Goal: Transaction & Acquisition: Obtain resource

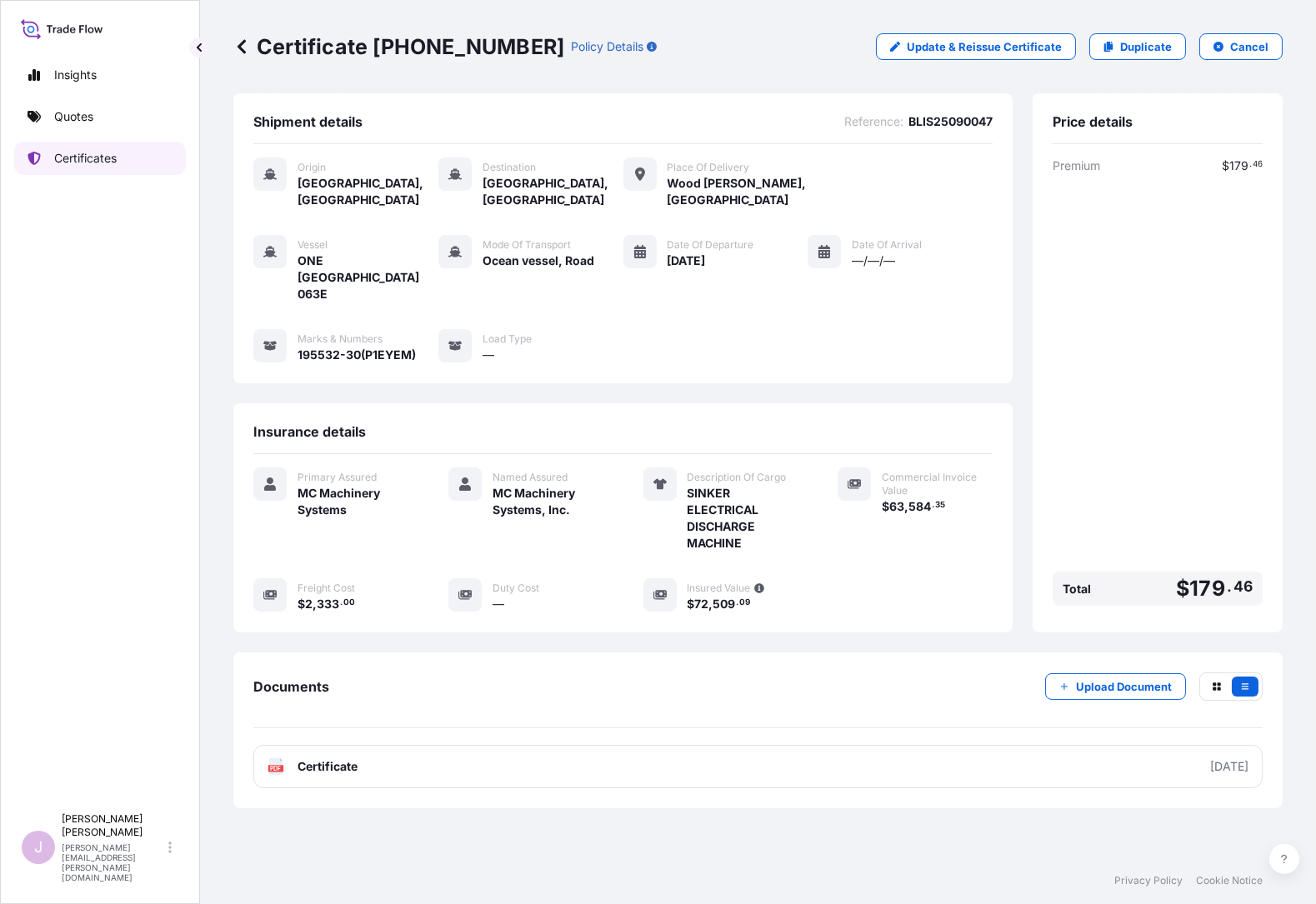
click at [102, 162] on p "Certificates" at bounding box center [85, 158] width 63 height 17
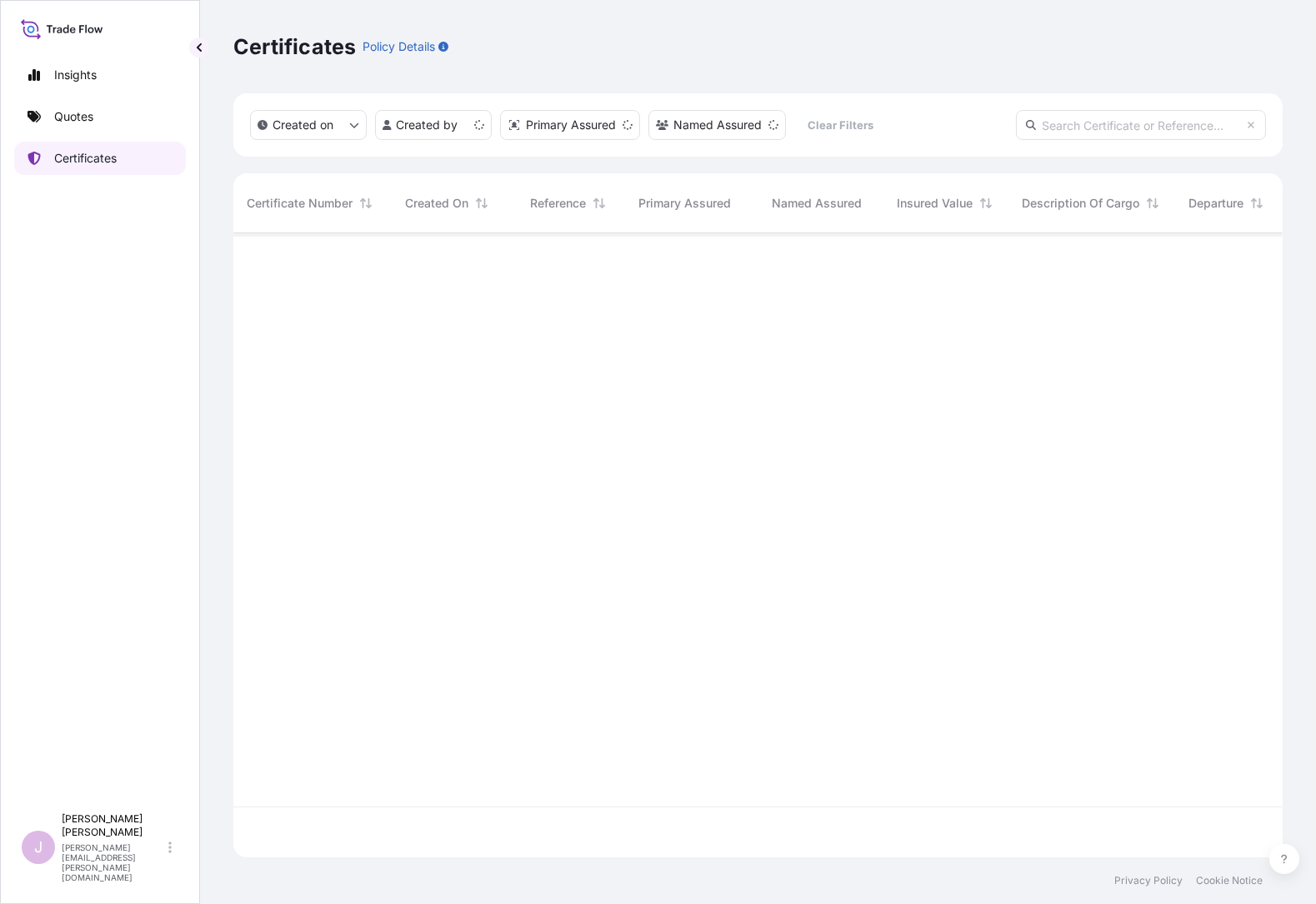
scroll to position [620, 1036]
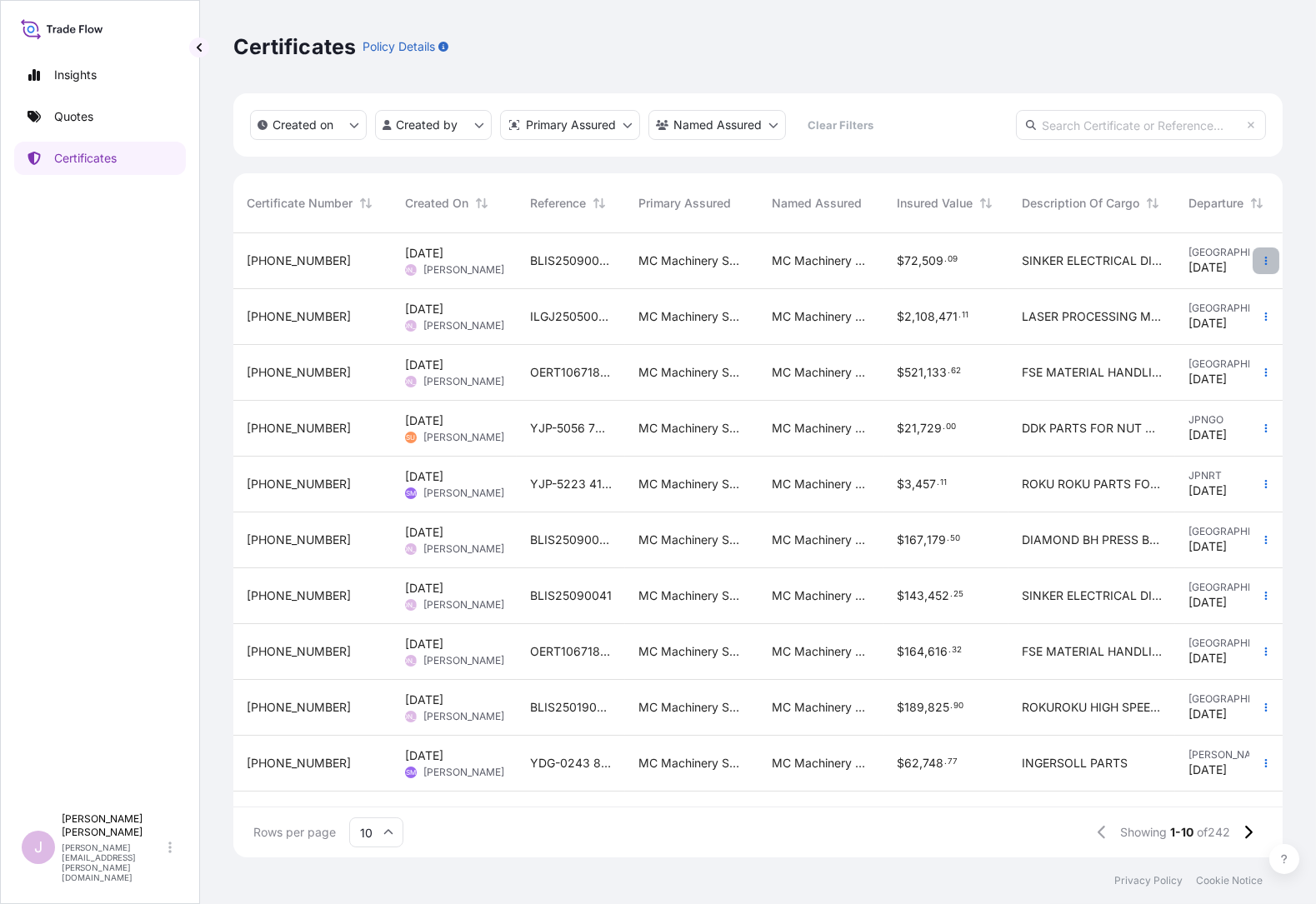
click at [1262, 261] on icon "button" at bounding box center [1266, 261] width 10 height 10
click at [1158, 262] on p "Duplicate quote" at bounding box center [1172, 265] width 86 height 17
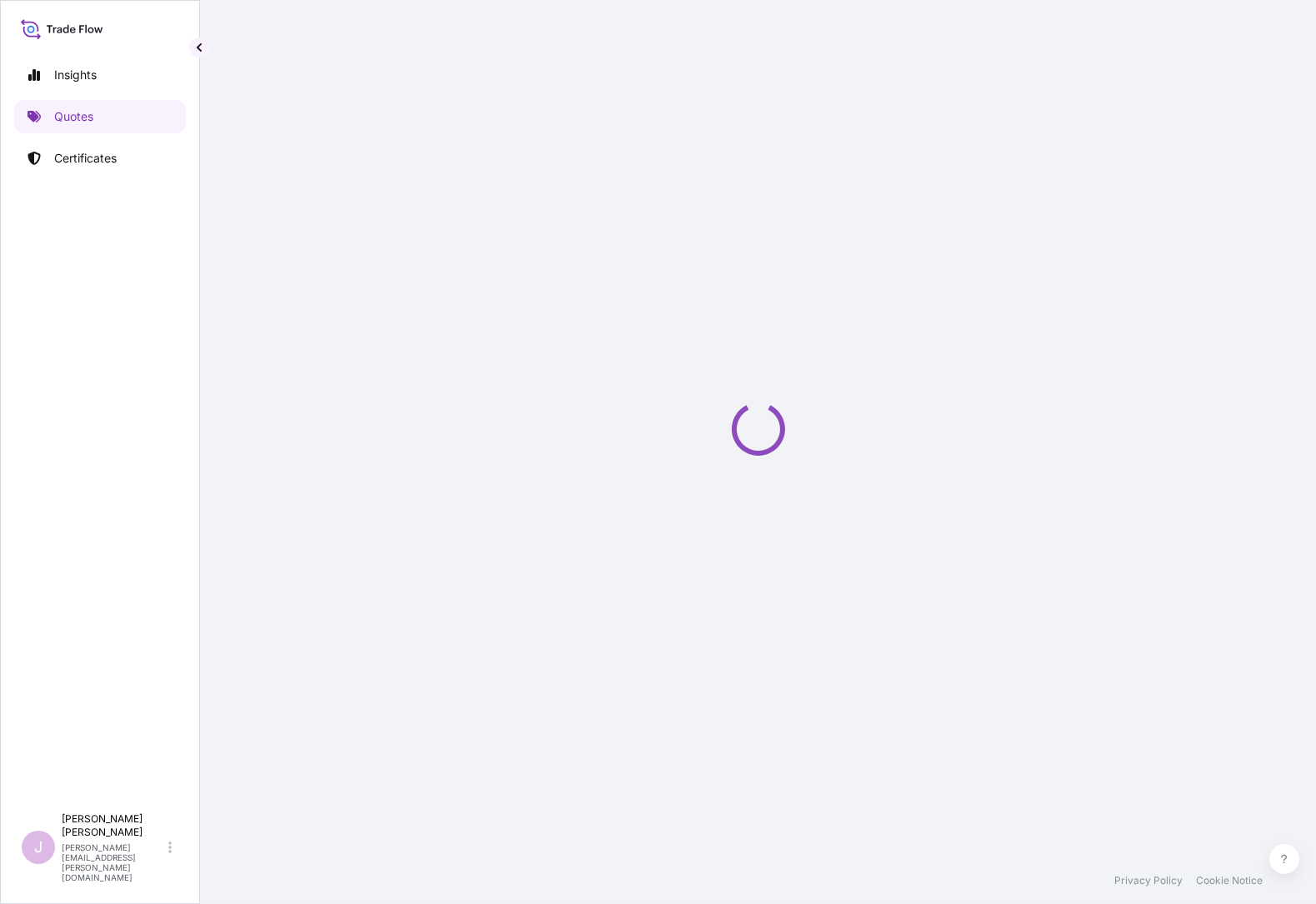
select select "Ocean Vessel"
select select "Road / [GEOGRAPHIC_DATA]"
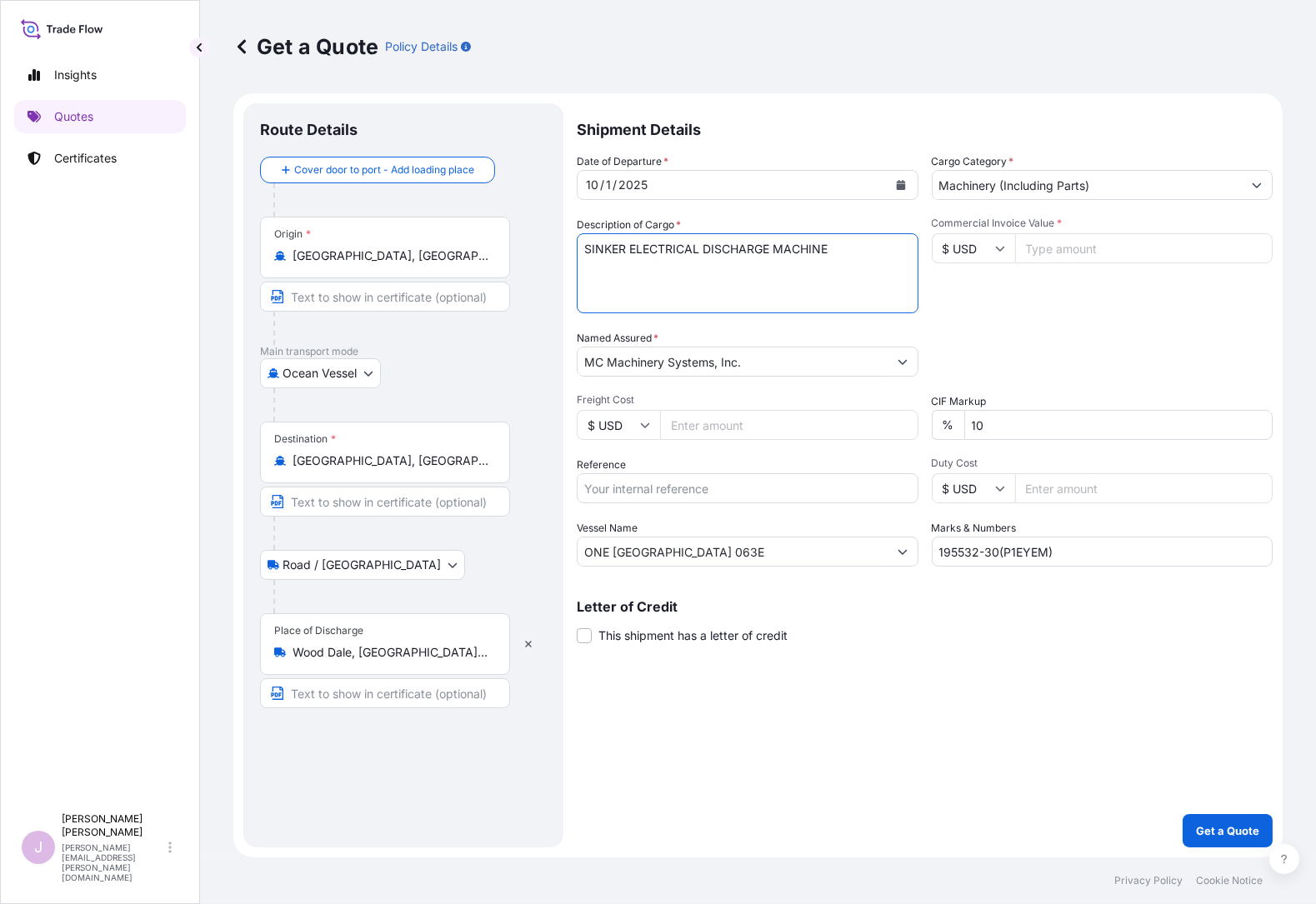
drag, startPoint x: 554, startPoint y: 240, endPoint x: 476, endPoint y: 240, distance: 78.0
click at [476, 240] on form "Route Details Cover door to port - Add loading place Place of loading Road / [G…" at bounding box center [758, 475] width 1049 height 765
type textarea "WIRE CUT ELECTRICAL DISCHARGE MACHINE"
click at [677, 429] on input "Freight Cost" at bounding box center [789, 425] width 258 height 30
paste input "8849.00"
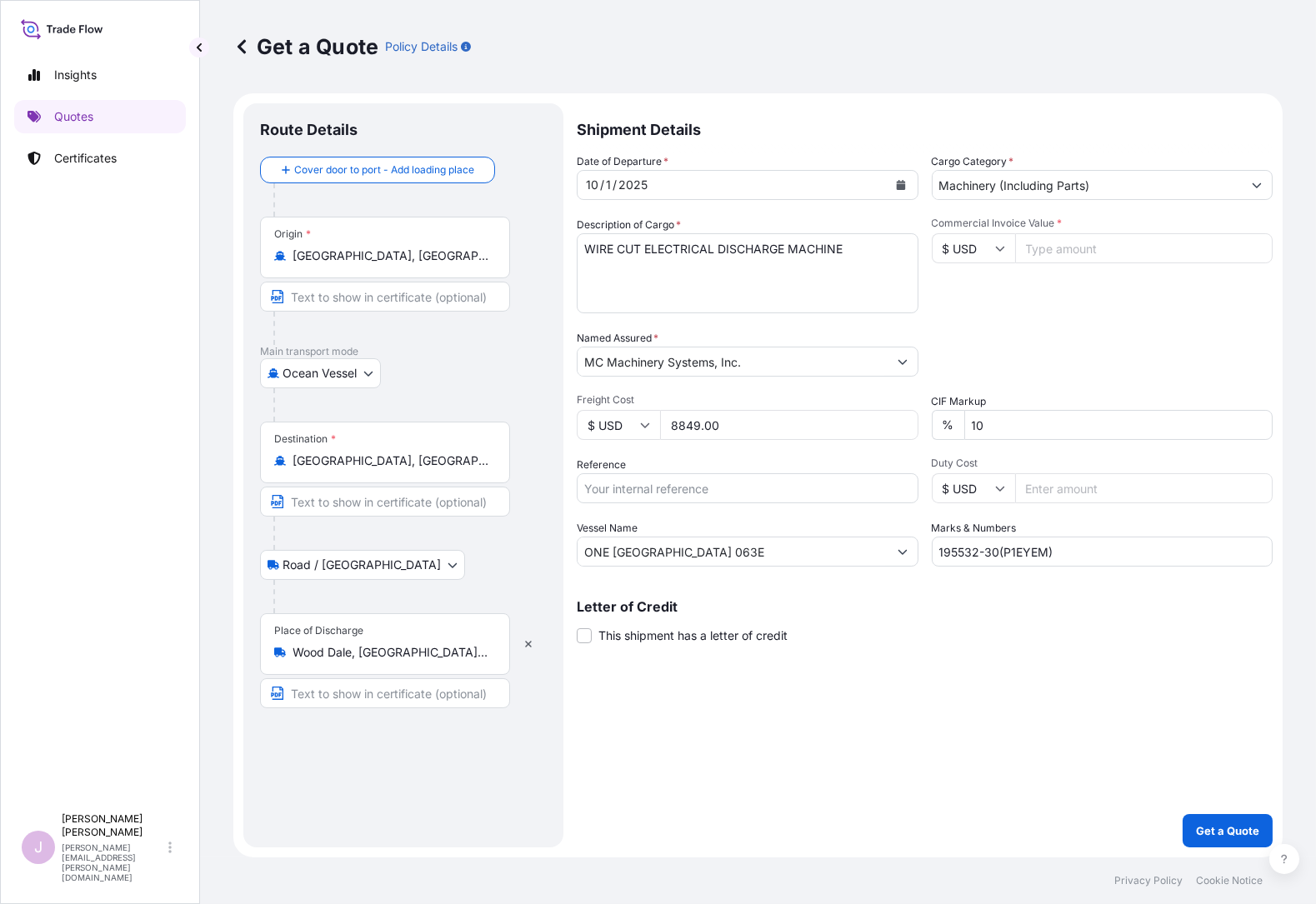
type input "8849.00"
drag, startPoint x: 629, startPoint y: 488, endPoint x: 653, endPoint y: 485, distance: 24.2
click at [629, 488] on input "Reference" at bounding box center [748, 489] width 342 height 30
type input "BLIS25090046"
drag, startPoint x: 1050, startPoint y: 251, endPoint x: 1091, endPoint y: 231, distance: 45.6
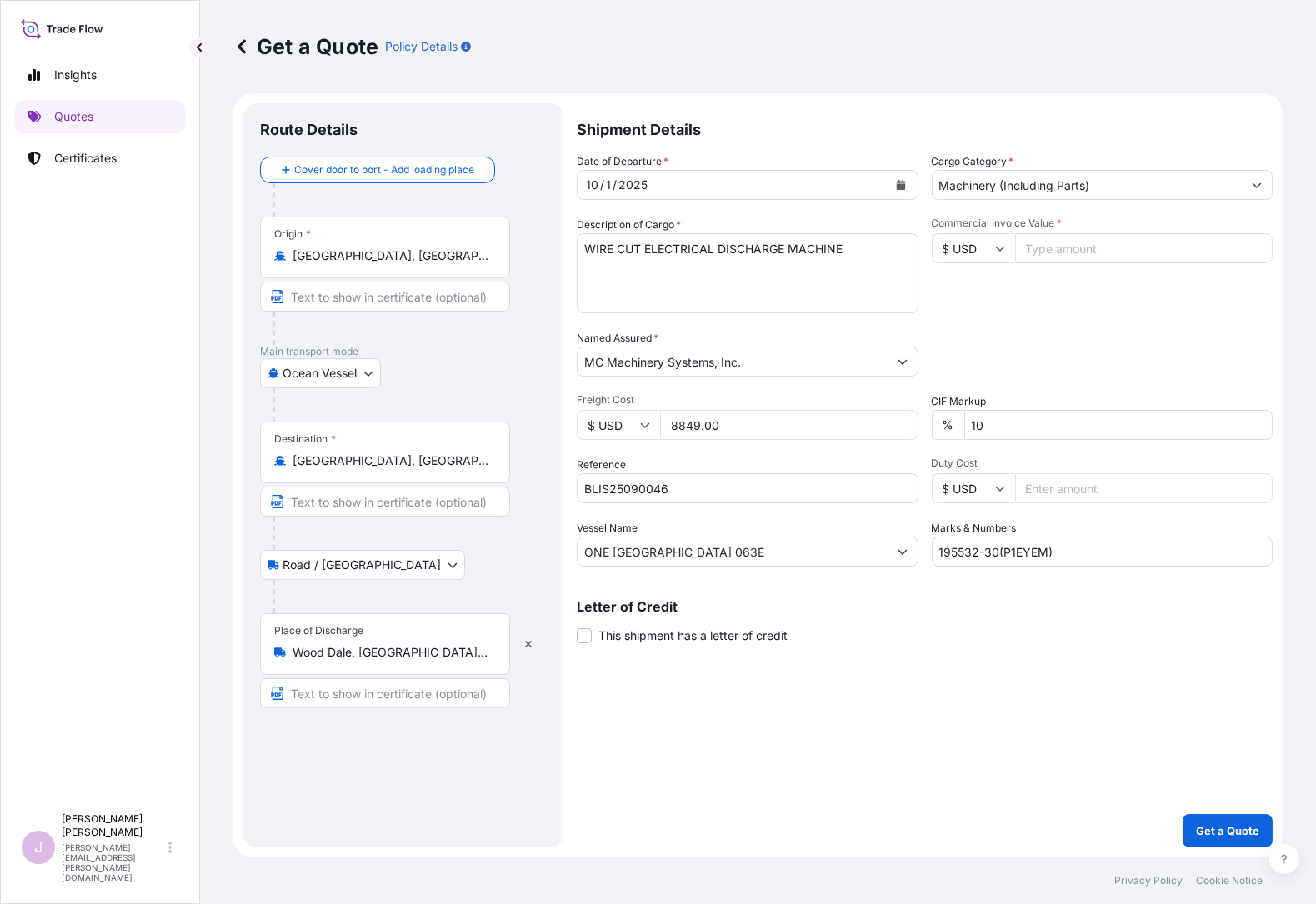
click at [1050, 250] on input "Commercial Invoice Value *" at bounding box center [1144, 249] width 258 height 30
click at [1033, 251] on input "Commercial Invoice Value *" at bounding box center [1144, 249] width 258 height 30
paste input "256110.00"
type input "256110.00"
drag, startPoint x: 1074, startPoint y: 557, endPoint x: 694, endPoint y: 550, distance: 380.1
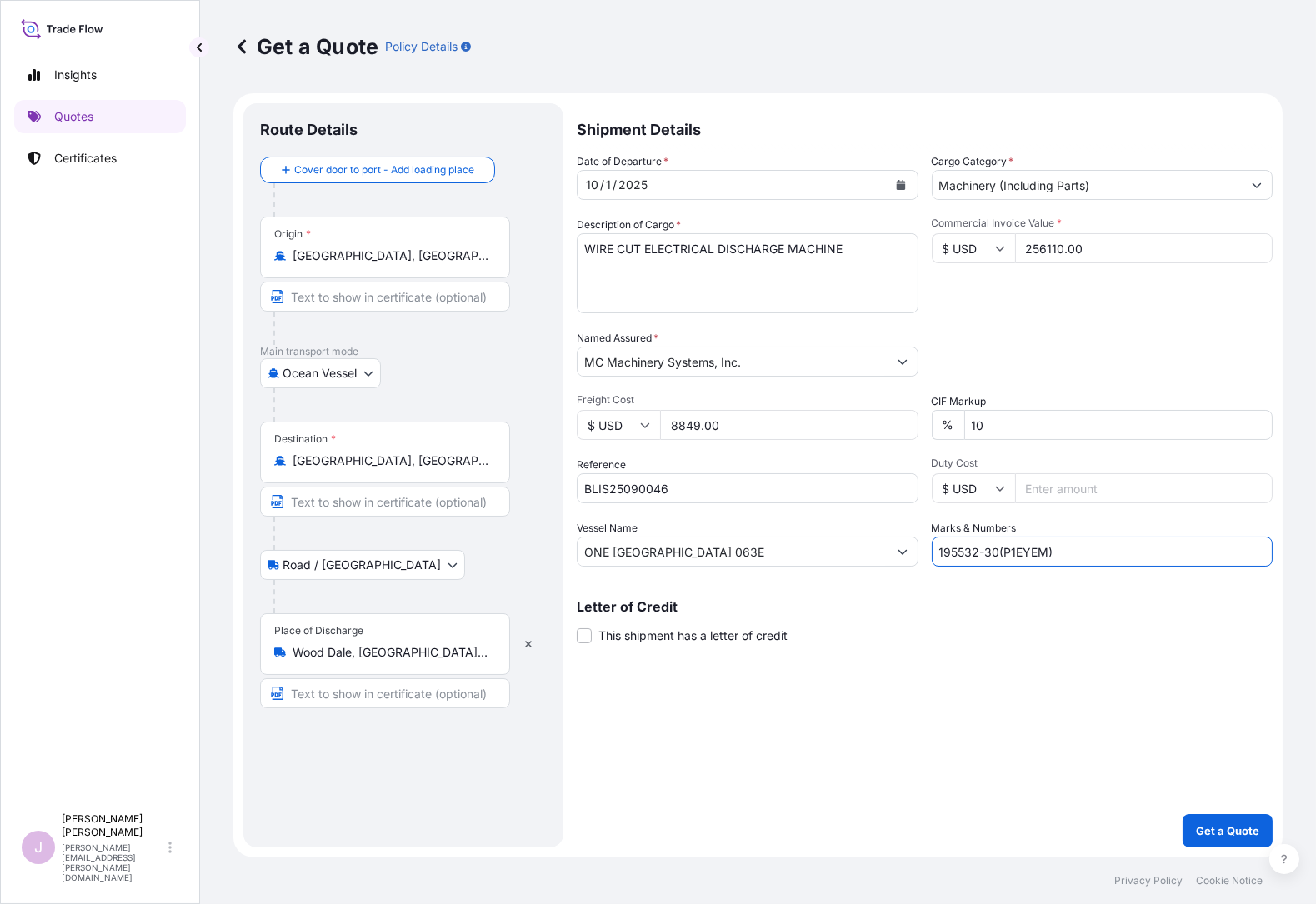
click at [694, 550] on div "Date of Departure * [DATE] Cargo Category * Machinery (Including Parts) Descrip…" at bounding box center [925, 360] width 696 height 414
click at [978, 549] on input "1955" at bounding box center [1103, 552] width 342 height 30
type input "194462-10(P1ER1Y), 194462-20(P1ER1Z), 194465-10(P1ER2F)"
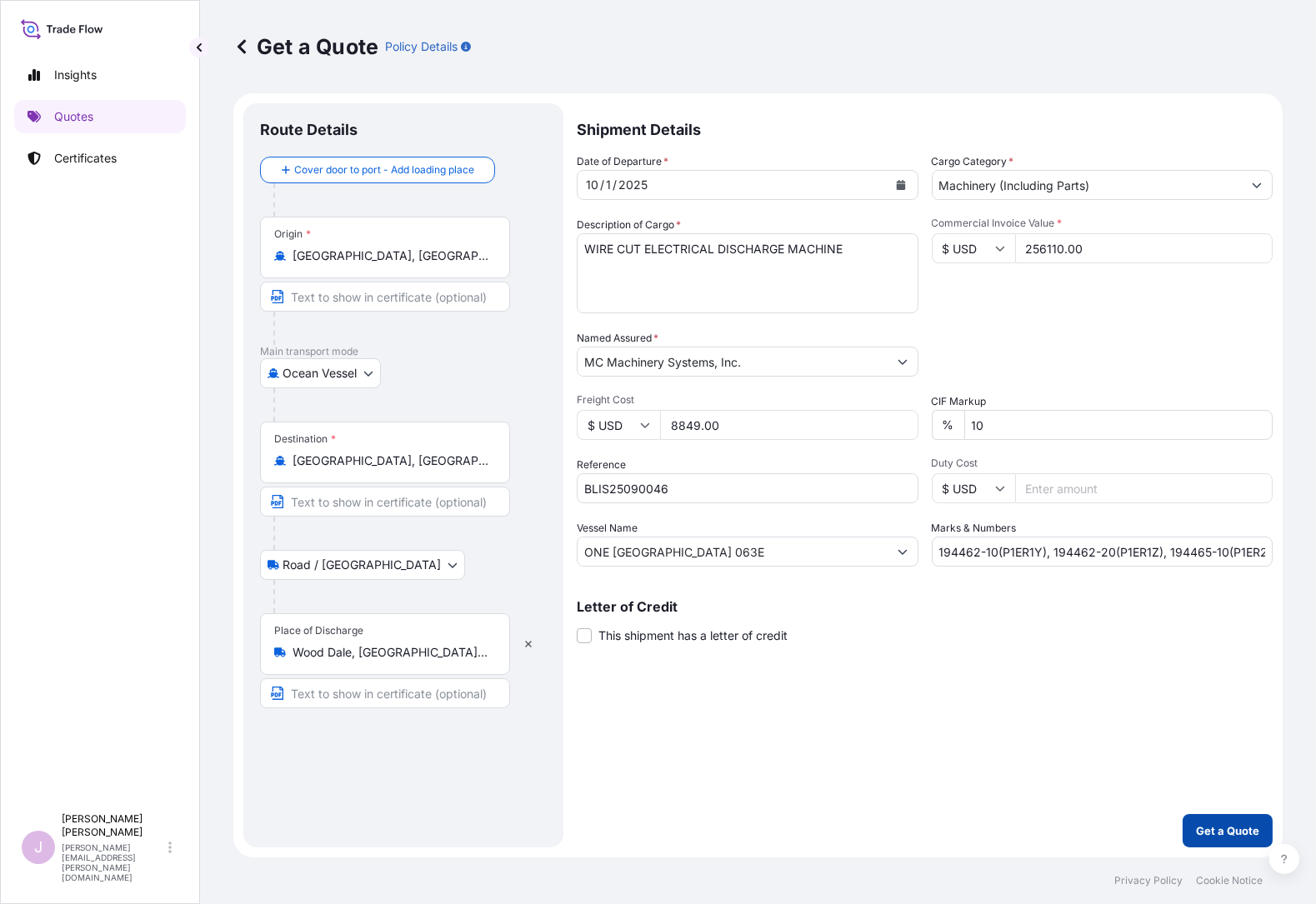
click at [1230, 833] on p "Get a Quote" at bounding box center [1228, 831] width 64 height 17
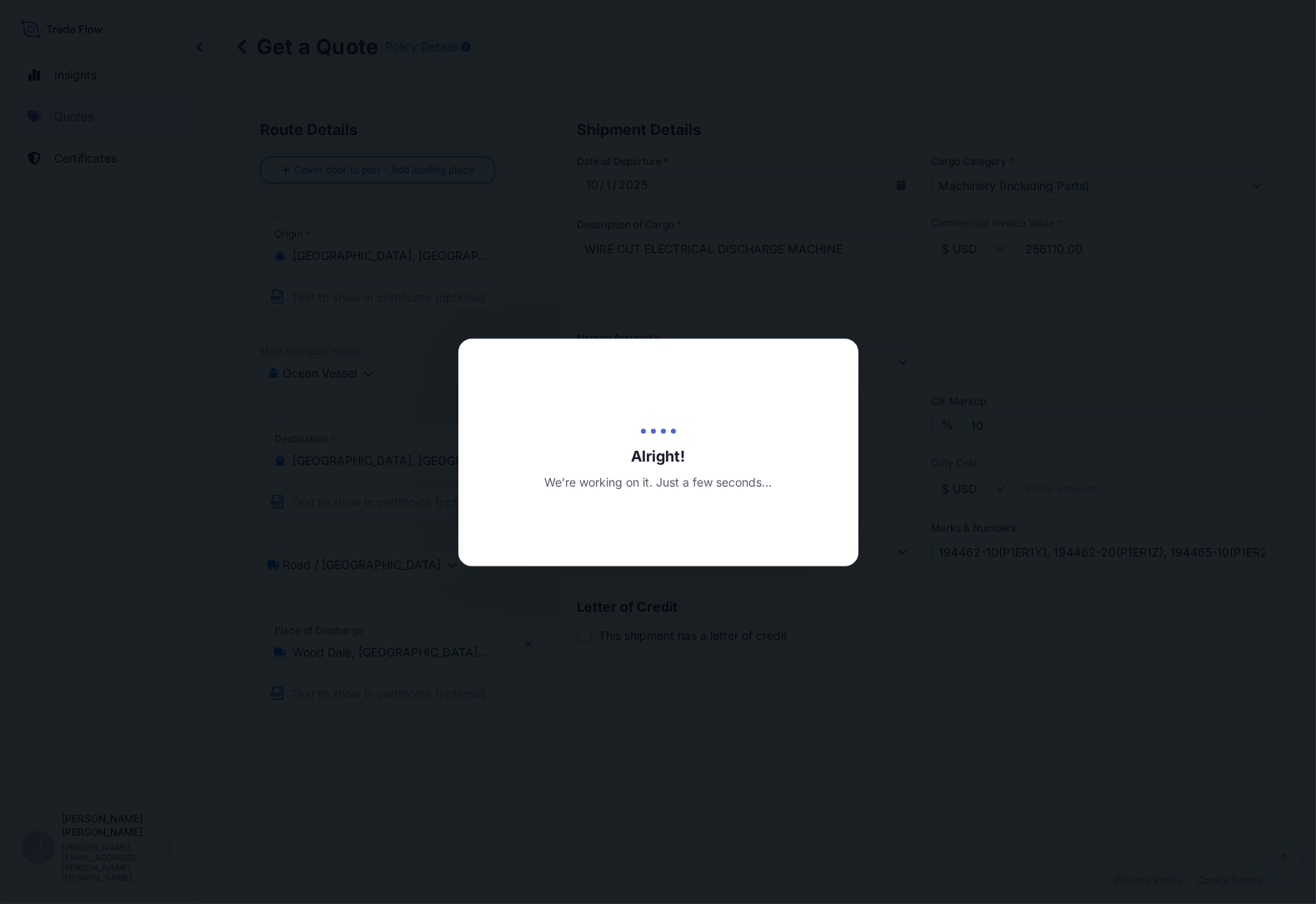
type input "[DATE]"
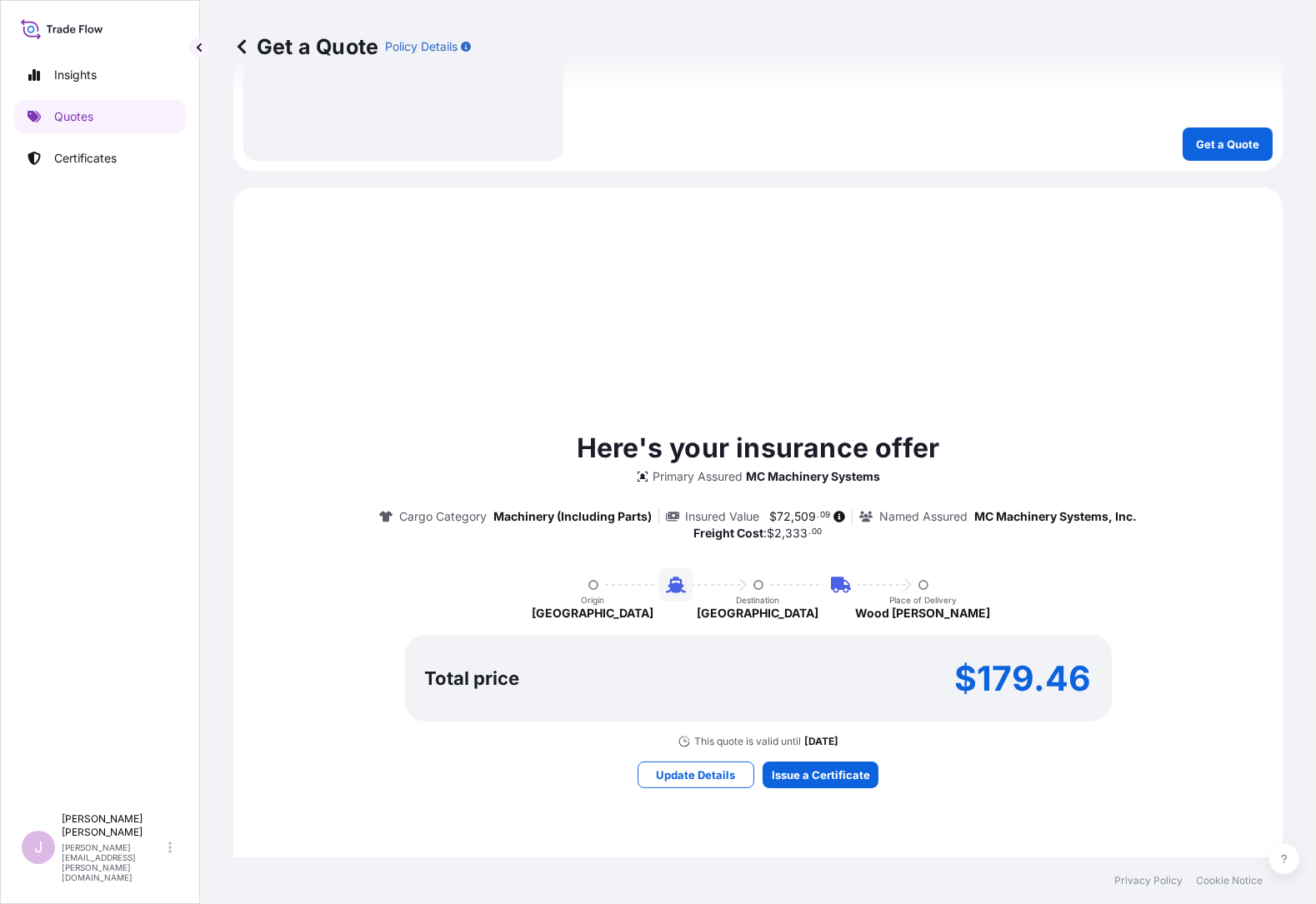
scroll to position [884, 0]
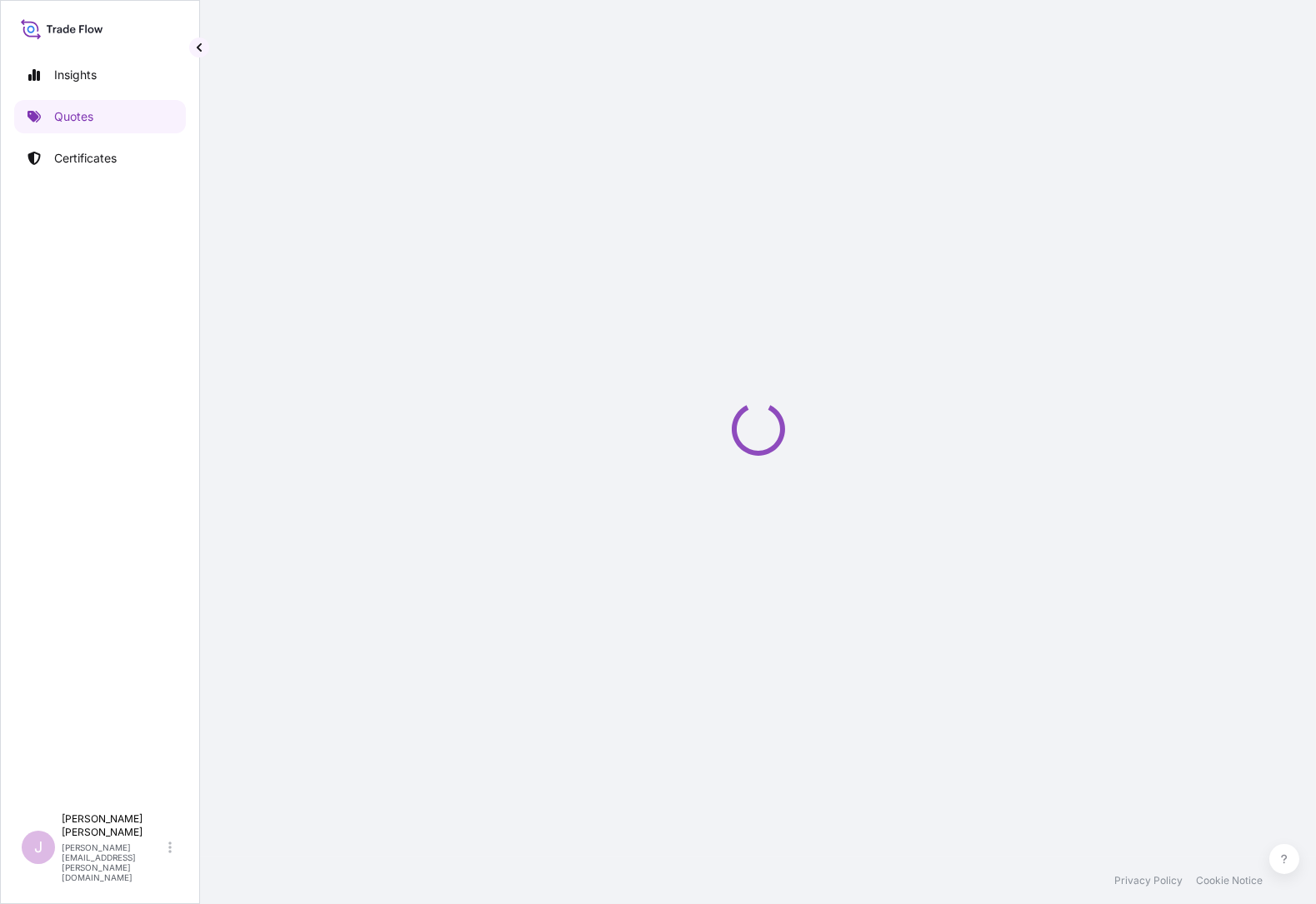
select select "Ocean Vessel"
select select "Road / [GEOGRAPHIC_DATA]"
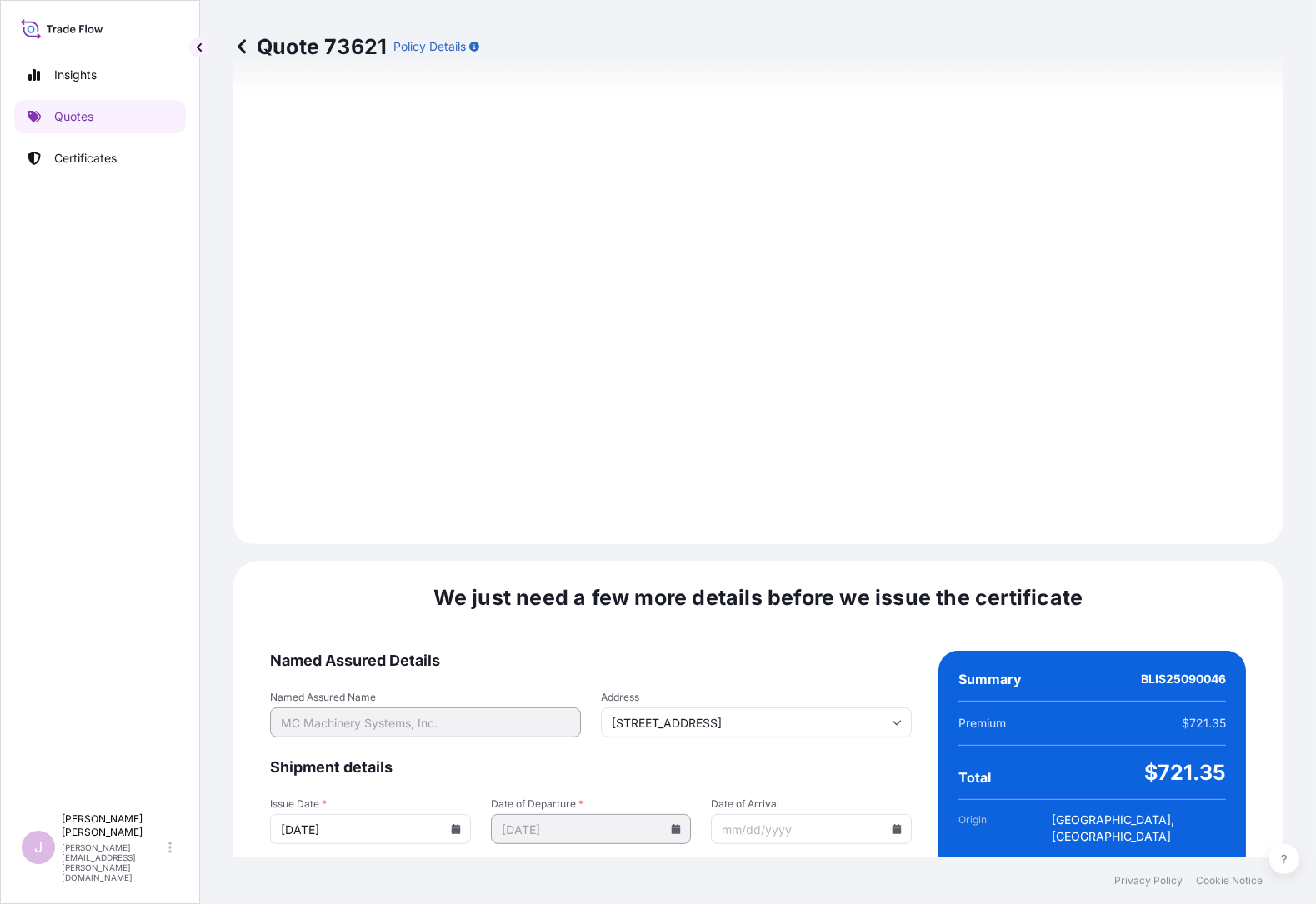
scroll to position [1828, 0]
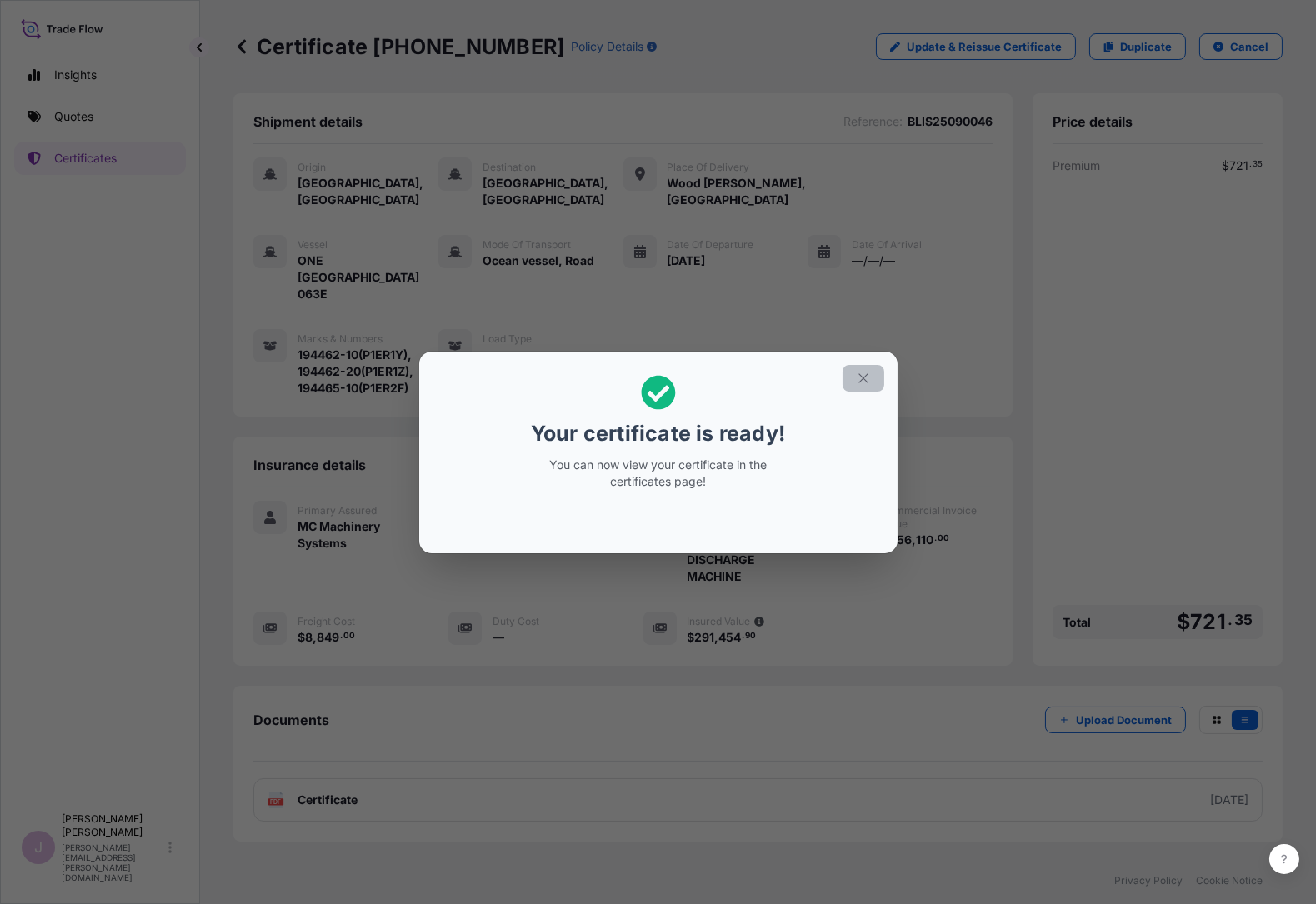
click at [862, 377] on icon "button" at bounding box center [863, 378] width 9 height 9
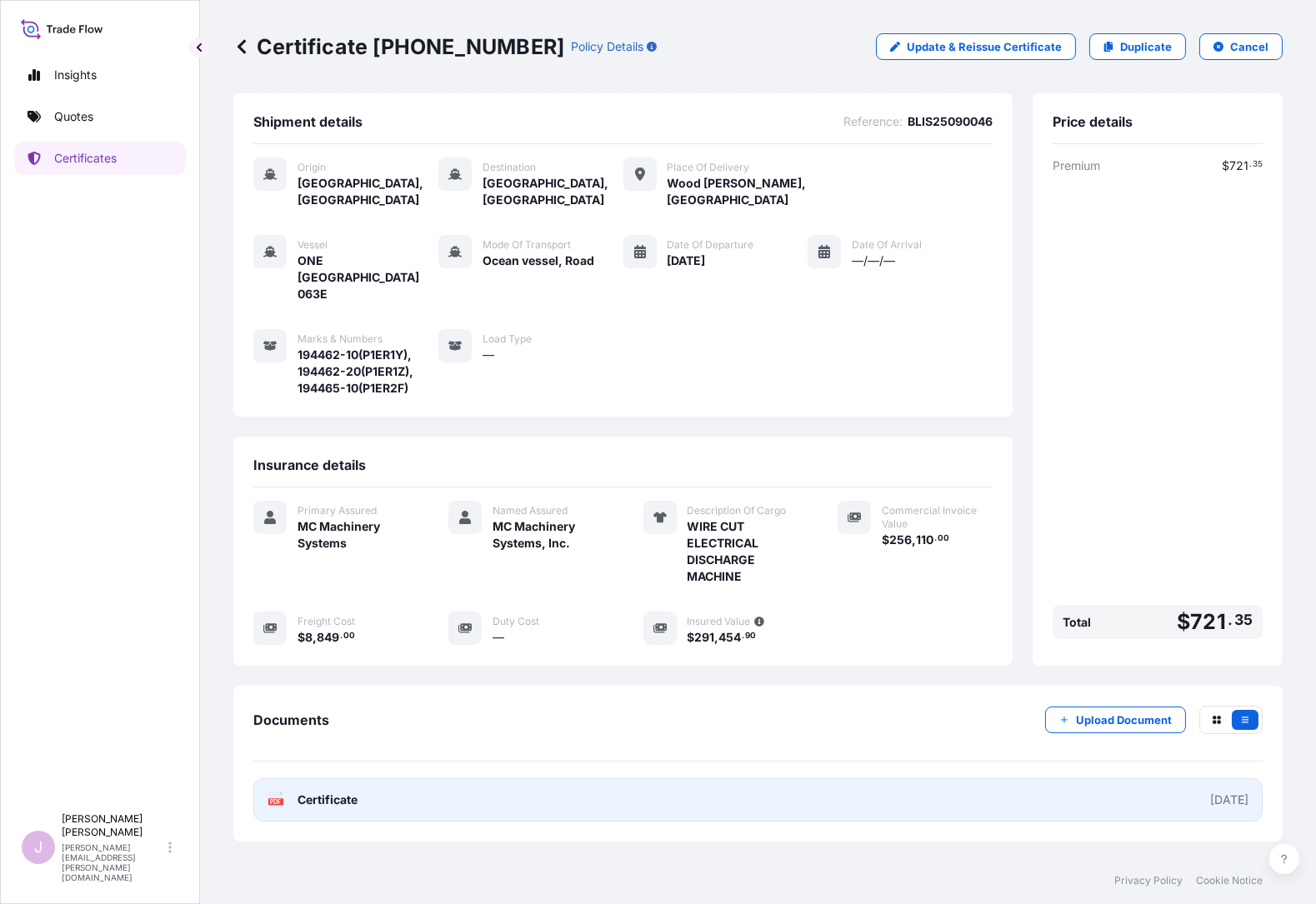
click at [325, 792] on span "Certificate" at bounding box center [327, 801] width 60 height 17
